Goal: Task Accomplishment & Management: Use online tool/utility

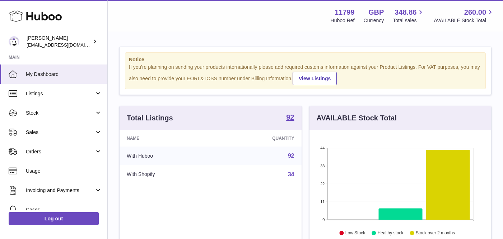
scroll to position [112, 182]
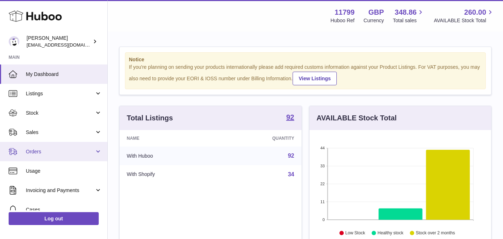
click at [50, 151] on span "Orders" at bounding box center [60, 152] width 69 height 7
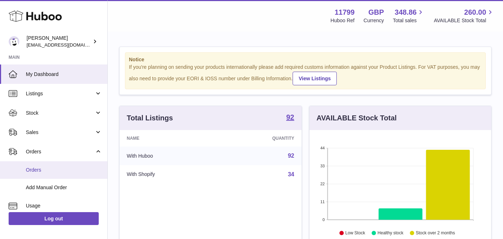
click at [57, 171] on span "Orders" at bounding box center [64, 170] width 76 height 7
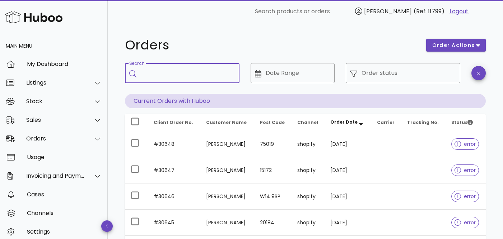
click at [156, 73] on input "Search" at bounding box center [187, 72] width 93 height 11
paste input "*****"
type input "*****"
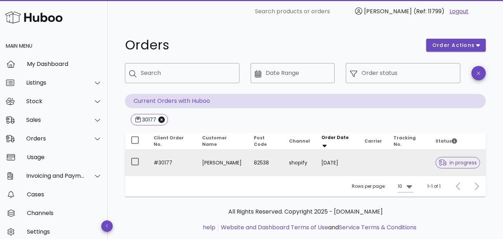
click at [166, 165] on td "#30177" at bounding box center [172, 163] width 48 height 26
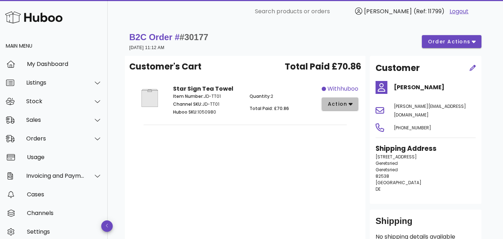
click at [355, 106] on button "action" at bounding box center [340, 104] width 37 height 13
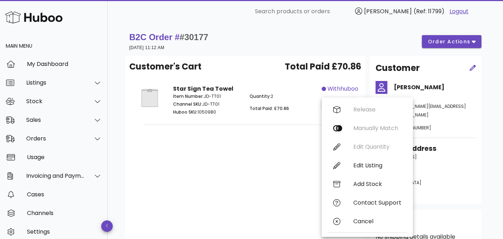
click at [261, 172] on div "Customer's Cart Total Paid £70.86 Star Sign Tea Towel Item Number: JD-TT01 Chan…" at bounding box center [245, 154] width 241 height 197
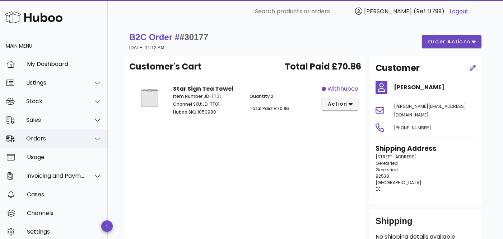
click at [46, 138] on div "Orders" at bounding box center [55, 138] width 59 height 7
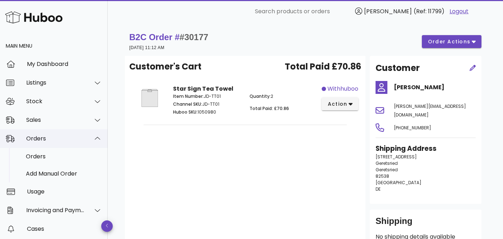
click at [51, 140] on div "Orders" at bounding box center [55, 138] width 59 height 7
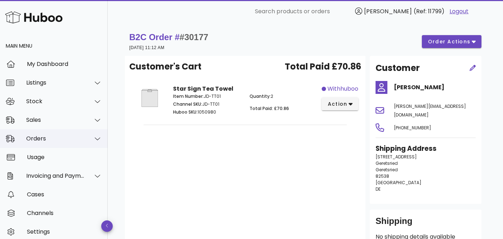
click at [49, 141] on div "Orders" at bounding box center [55, 138] width 59 height 7
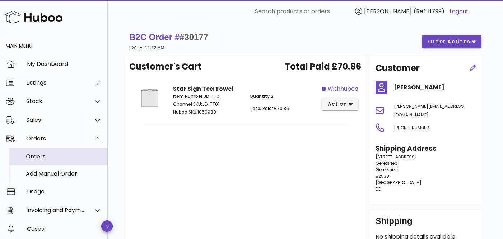
click at [40, 156] on div "Orders" at bounding box center [64, 156] width 76 height 7
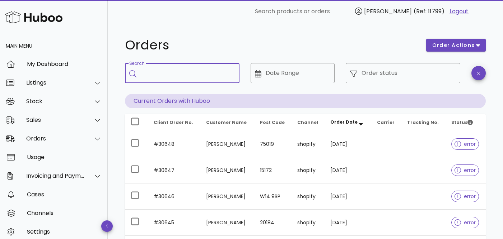
click at [146, 74] on input "Search" at bounding box center [187, 72] width 93 height 11
paste input "*****"
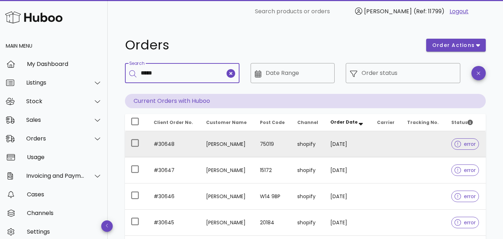
type input "*****"
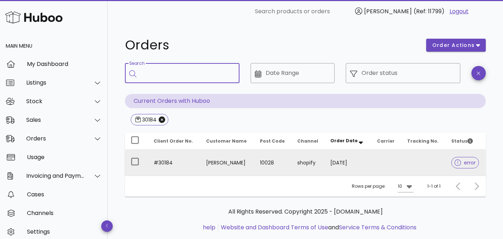
click at [174, 163] on td "#30184" at bounding box center [174, 163] width 52 height 26
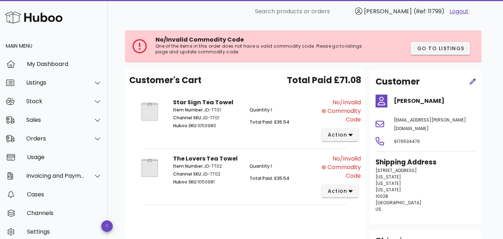
scroll to position [30, 0]
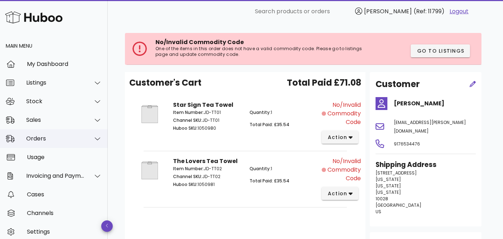
click at [47, 139] on div "Orders" at bounding box center [55, 138] width 59 height 7
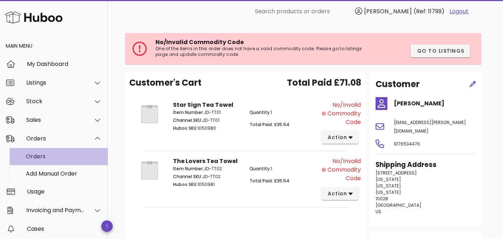
click at [39, 156] on div "Orders" at bounding box center [64, 156] width 76 height 7
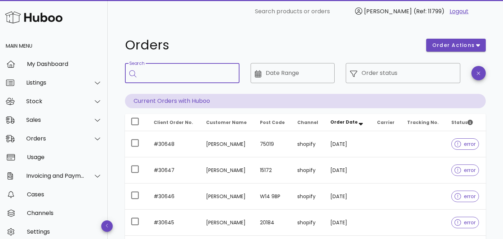
click at [182, 78] on input "Search" at bounding box center [187, 72] width 93 height 11
paste input "*****"
type input "*****"
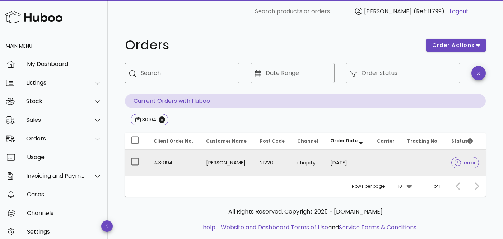
click at [166, 167] on td "#30194" at bounding box center [174, 163] width 52 height 26
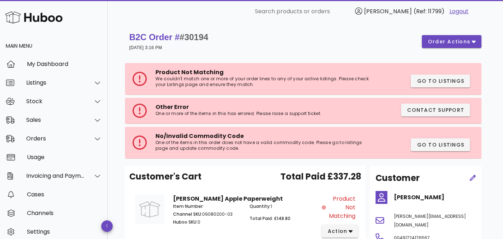
click at [197, 37] on span "#30194" at bounding box center [193, 37] width 29 height 10
copy span "30194"
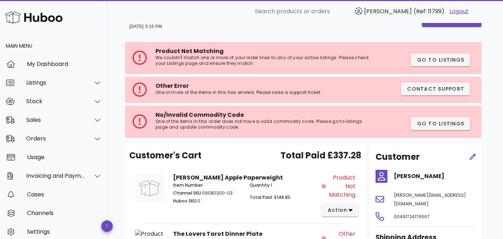
scroll to position [24, 0]
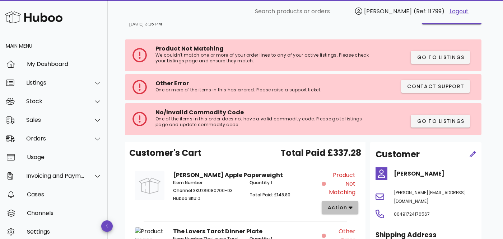
click at [346, 210] on span "action" at bounding box center [337, 208] width 20 height 8
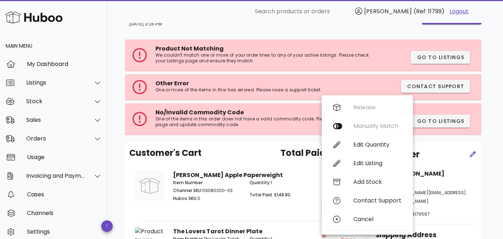
click at [364, 127] on div "Release Manually Match Edit Quantity Edit Listing Add Stock Contact Support Can…" at bounding box center [367, 165] width 80 height 134
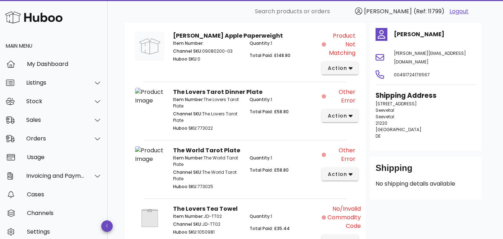
scroll to position [167, 0]
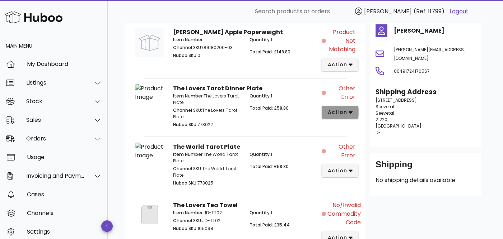
click at [347, 114] on span "action" at bounding box center [339, 113] width 25 height 8
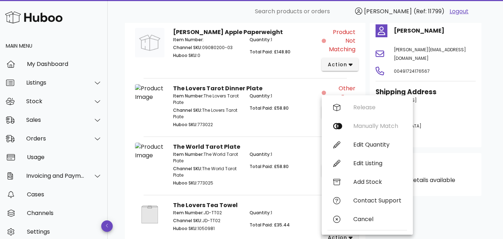
click at [238, 99] on p "Item Number: The Lovers Tarot Plate" at bounding box center [207, 99] width 68 height 13
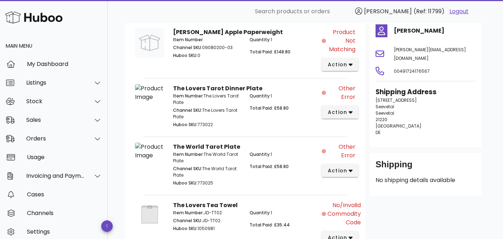
click at [225, 97] on p "Item Number: The Lovers Tarot Plate" at bounding box center [207, 99] width 68 height 13
click at [348, 93] on span "Other Error" at bounding box center [341, 92] width 28 height 17
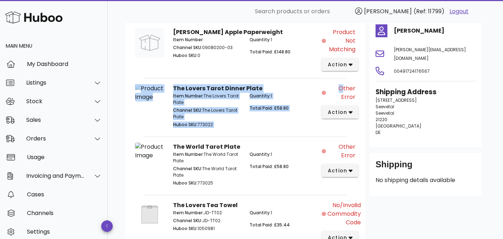
click at [348, 93] on span "Other Error" at bounding box center [341, 92] width 28 height 17
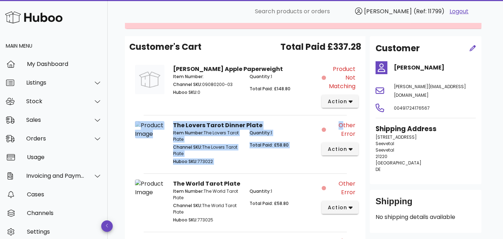
scroll to position [0, 0]
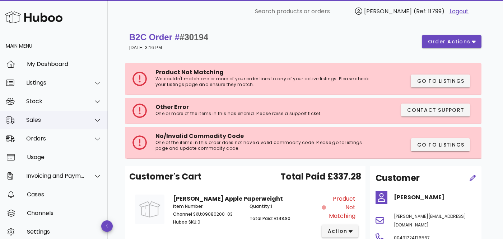
click at [53, 121] on div "Sales" at bounding box center [55, 120] width 59 height 7
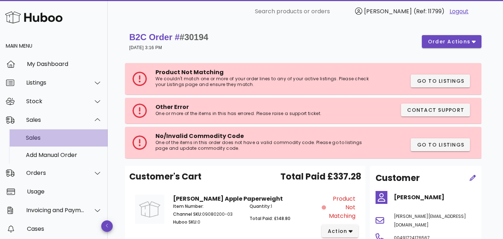
click at [34, 138] on div "Sales" at bounding box center [64, 138] width 76 height 7
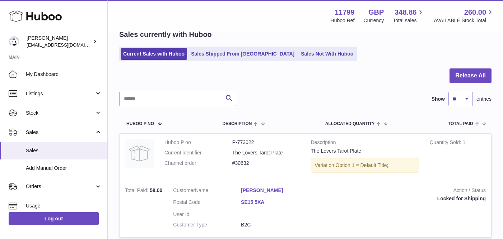
scroll to position [49, 0]
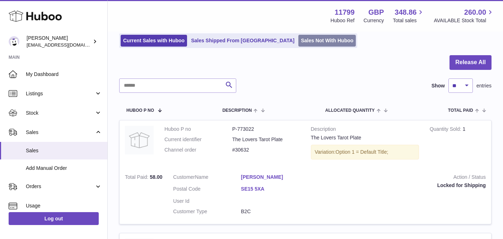
click at [298, 38] on link "Sales Not With Huboo" at bounding box center [326, 41] width 57 height 12
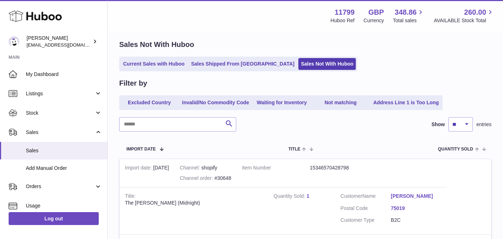
scroll to position [29, 0]
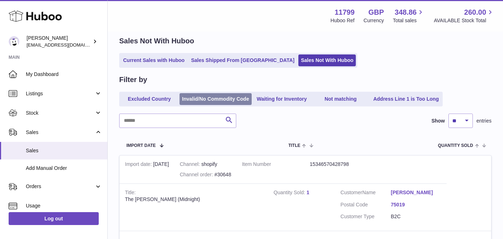
click at [224, 99] on link "Invalid/No Commodity Code" at bounding box center [215, 99] width 72 height 12
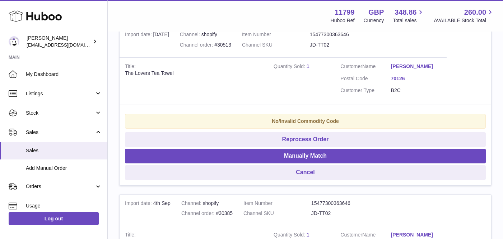
scroll to position [158, 0]
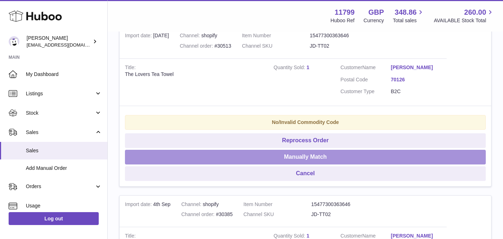
click at [253, 159] on button "Manually Match" at bounding box center [305, 157] width 361 height 15
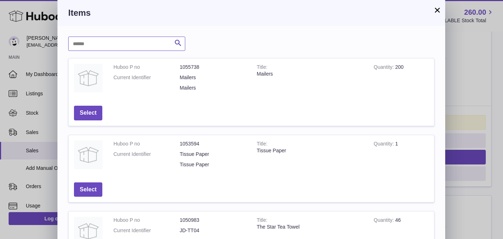
click at [120, 49] on input "text" at bounding box center [126, 44] width 117 height 14
type input "***"
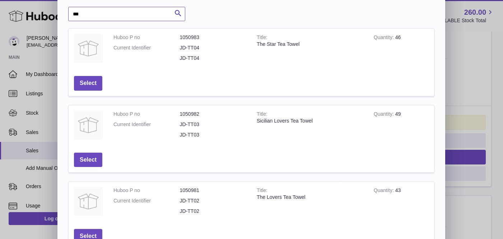
scroll to position [0, 0]
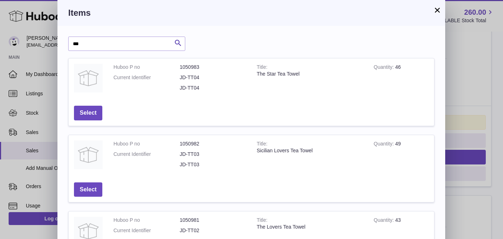
click at [439, 12] on button "×" at bounding box center [437, 10] width 9 height 9
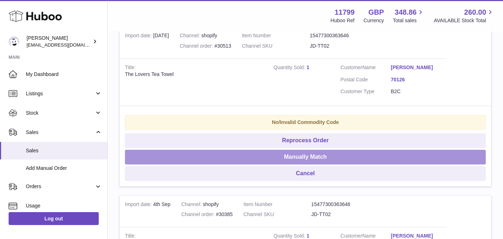
click at [284, 159] on button "Manually Match" at bounding box center [305, 157] width 361 height 15
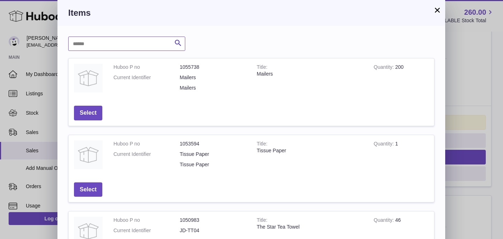
click at [128, 43] on input "text" at bounding box center [126, 44] width 117 height 14
type input "*********"
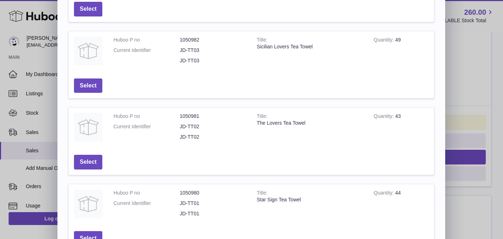
scroll to position [116, 0]
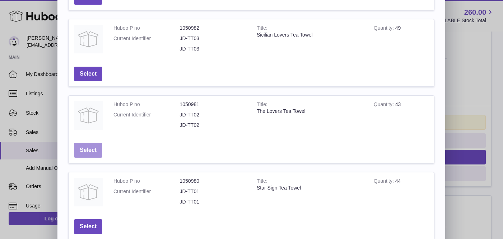
click at [87, 150] on button "Select" at bounding box center [88, 150] width 28 height 15
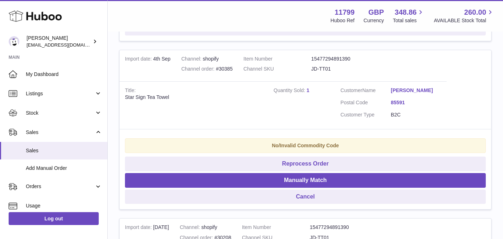
scroll to position [303, 0]
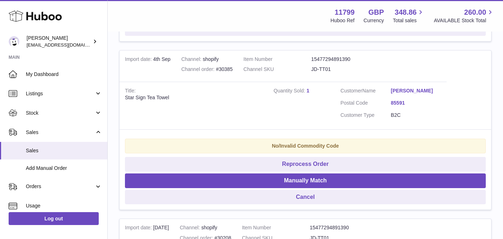
click at [149, 98] on div "Star Sign Tea Towel" at bounding box center [194, 97] width 138 height 7
copy tr "Star Sign Tea Towel"
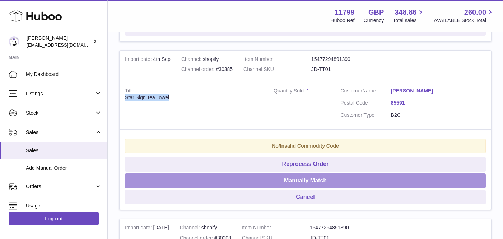
click at [285, 182] on button "Manually Match" at bounding box center [305, 181] width 361 height 15
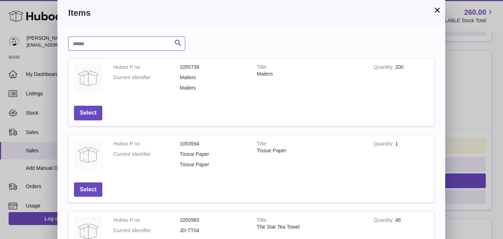
click at [118, 46] on input "text" at bounding box center [126, 44] width 117 height 14
paste input "**********"
type input "**********"
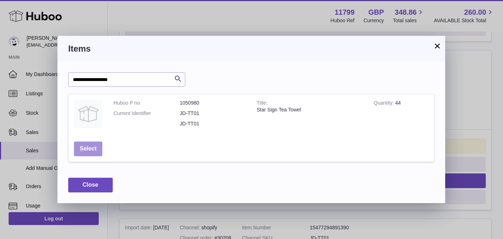
click at [87, 147] on button "Select" at bounding box center [88, 149] width 28 height 15
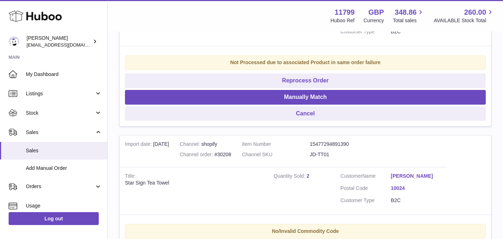
scroll to position [432, 0]
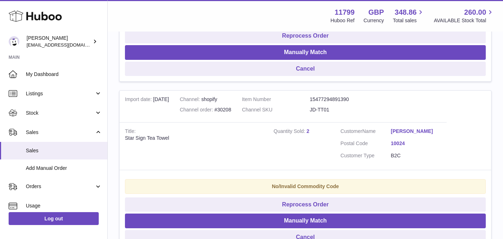
click at [150, 139] on div "Star Sign Tea Towel" at bounding box center [194, 138] width 138 height 7
copy tr "Star Sign Tea Towel"
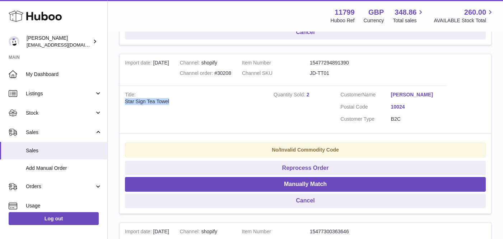
scroll to position [480, 0]
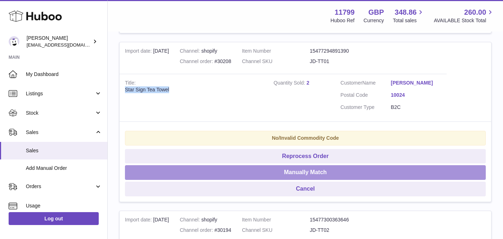
click at [289, 176] on button "Manually Match" at bounding box center [305, 172] width 361 height 15
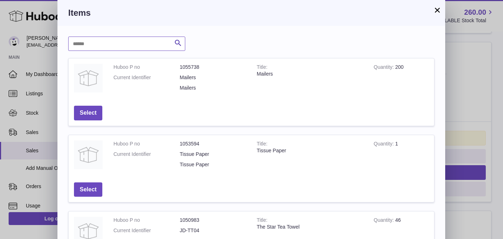
click at [122, 46] on input "text" at bounding box center [126, 44] width 117 height 14
paste input "**********"
type input "**********"
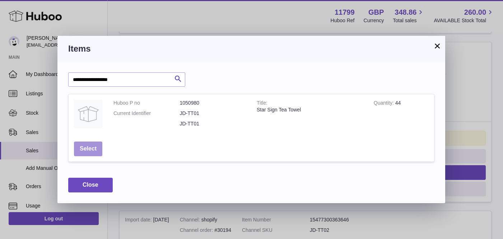
click at [89, 148] on button "Select" at bounding box center [88, 149] width 28 height 15
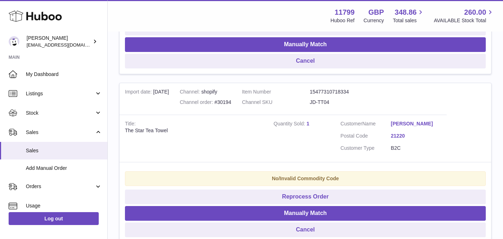
scroll to position [624, 0]
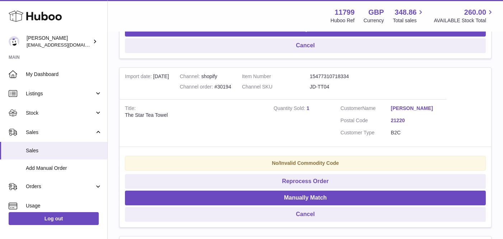
click at [143, 115] on div "The Star Tea Towel" at bounding box center [194, 115] width 138 height 7
copy tr "The Star Tea Towel"
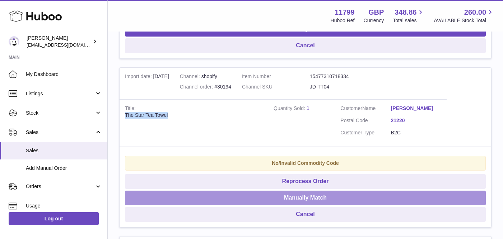
click at [270, 198] on button "Manually Match" at bounding box center [305, 198] width 361 height 15
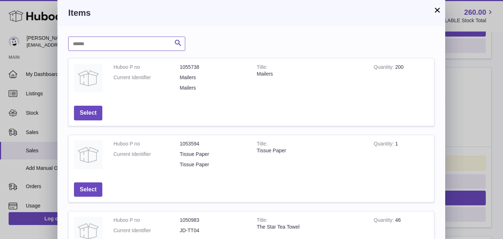
click at [125, 46] on input "text" at bounding box center [126, 44] width 117 height 14
paste input "**********"
type input "**********"
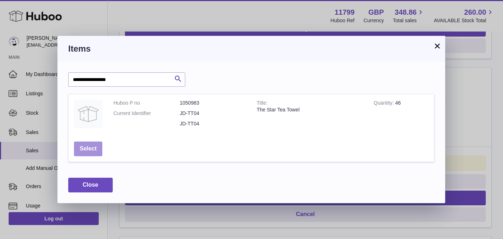
click at [88, 154] on button "Select" at bounding box center [88, 149] width 28 height 15
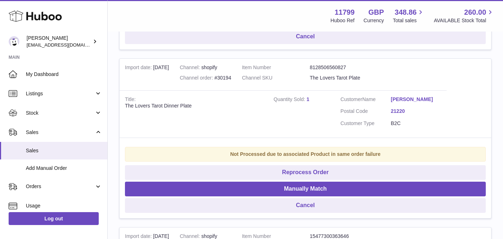
scroll to position [802, 0]
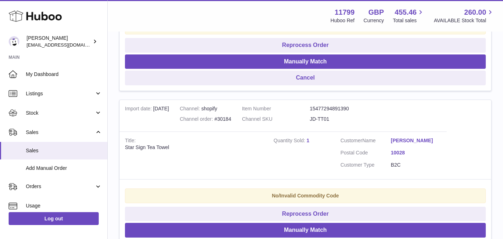
scroll to position [1106, 0]
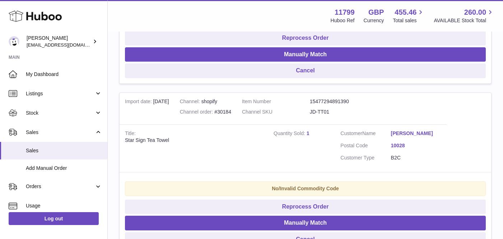
click at [145, 137] on div "Star Sign Tea Towel" at bounding box center [194, 140] width 138 height 7
copy tr "Star Sign Tea Towel"
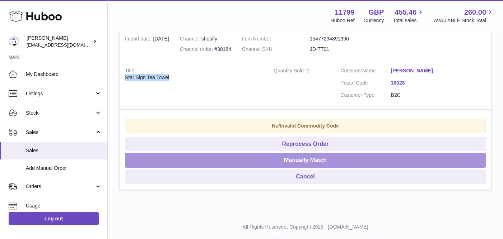
scroll to position [1174, 0]
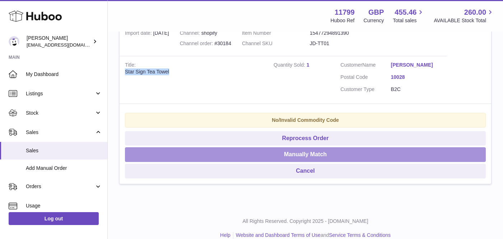
click at [273, 155] on button "Manually Match" at bounding box center [305, 155] width 361 height 15
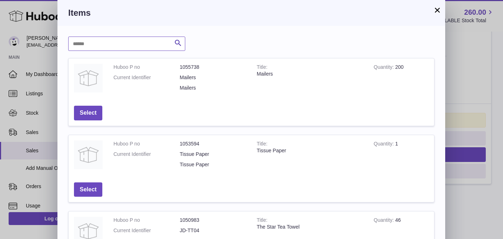
click at [108, 45] on input "text" at bounding box center [126, 44] width 117 height 14
paste input "**********"
type input "**********"
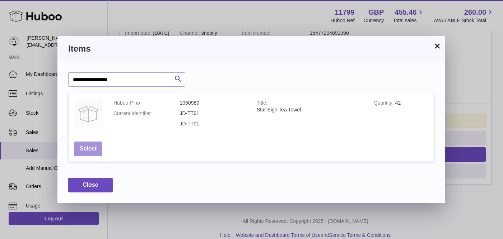
click at [88, 152] on button "Select" at bounding box center [88, 149] width 28 height 15
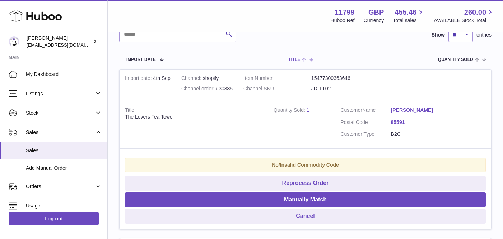
scroll to position [0, 0]
